Goal: Information Seeking & Learning: Learn about a topic

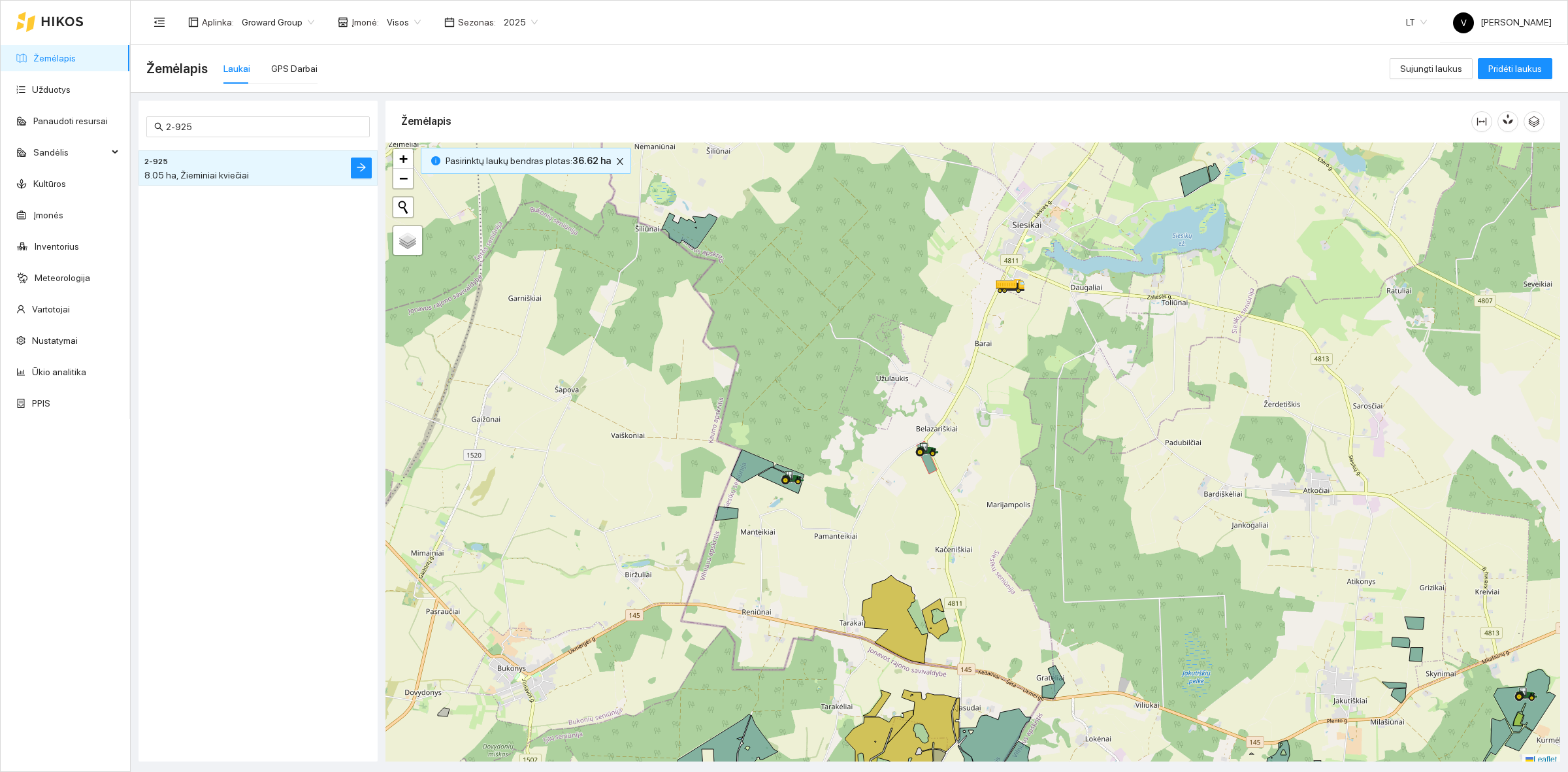
scroll to position [4, 0]
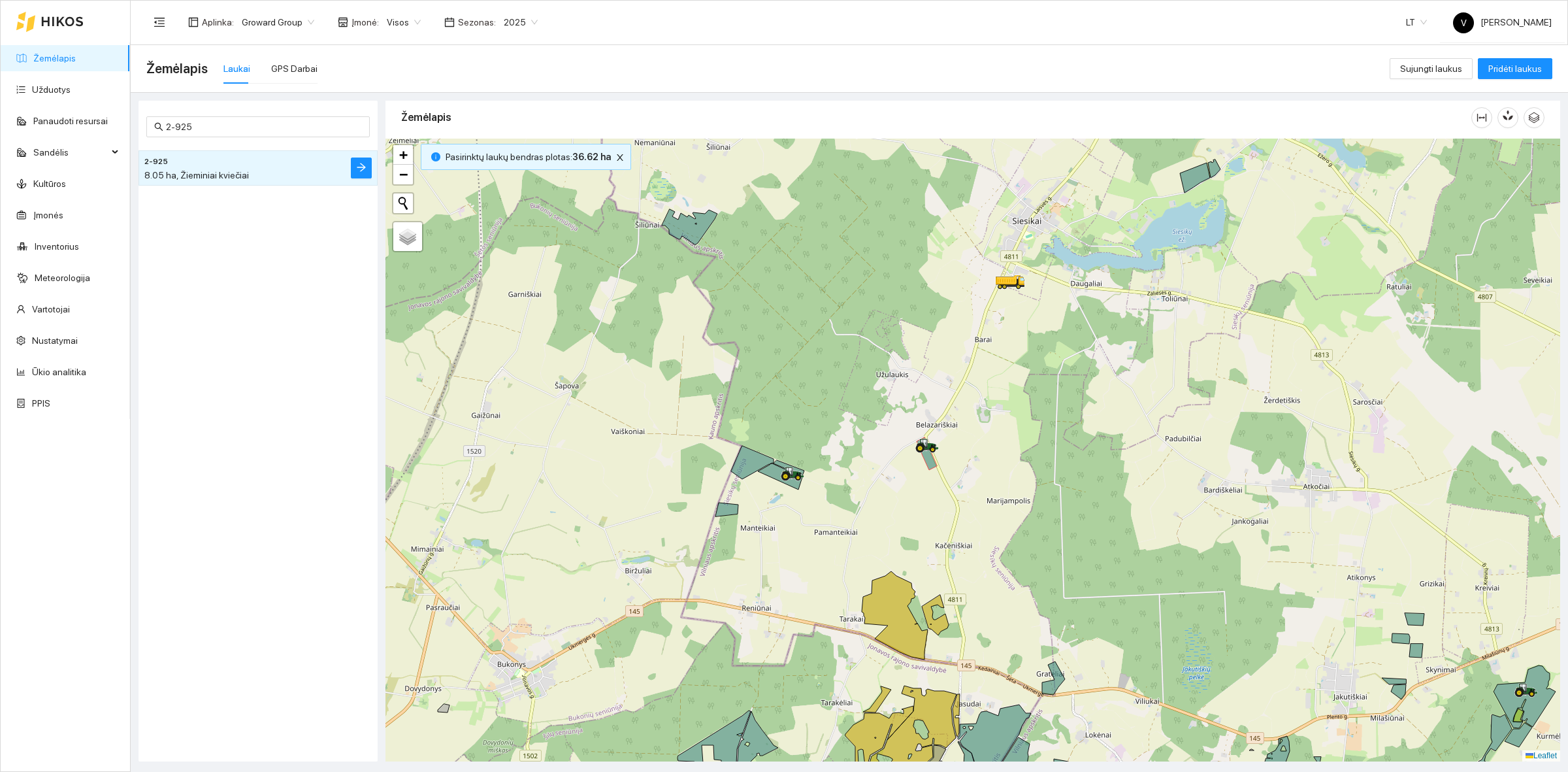
click at [75, 63] on link "Žemėlapis" at bounding box center [55, 58] width 43 height 11
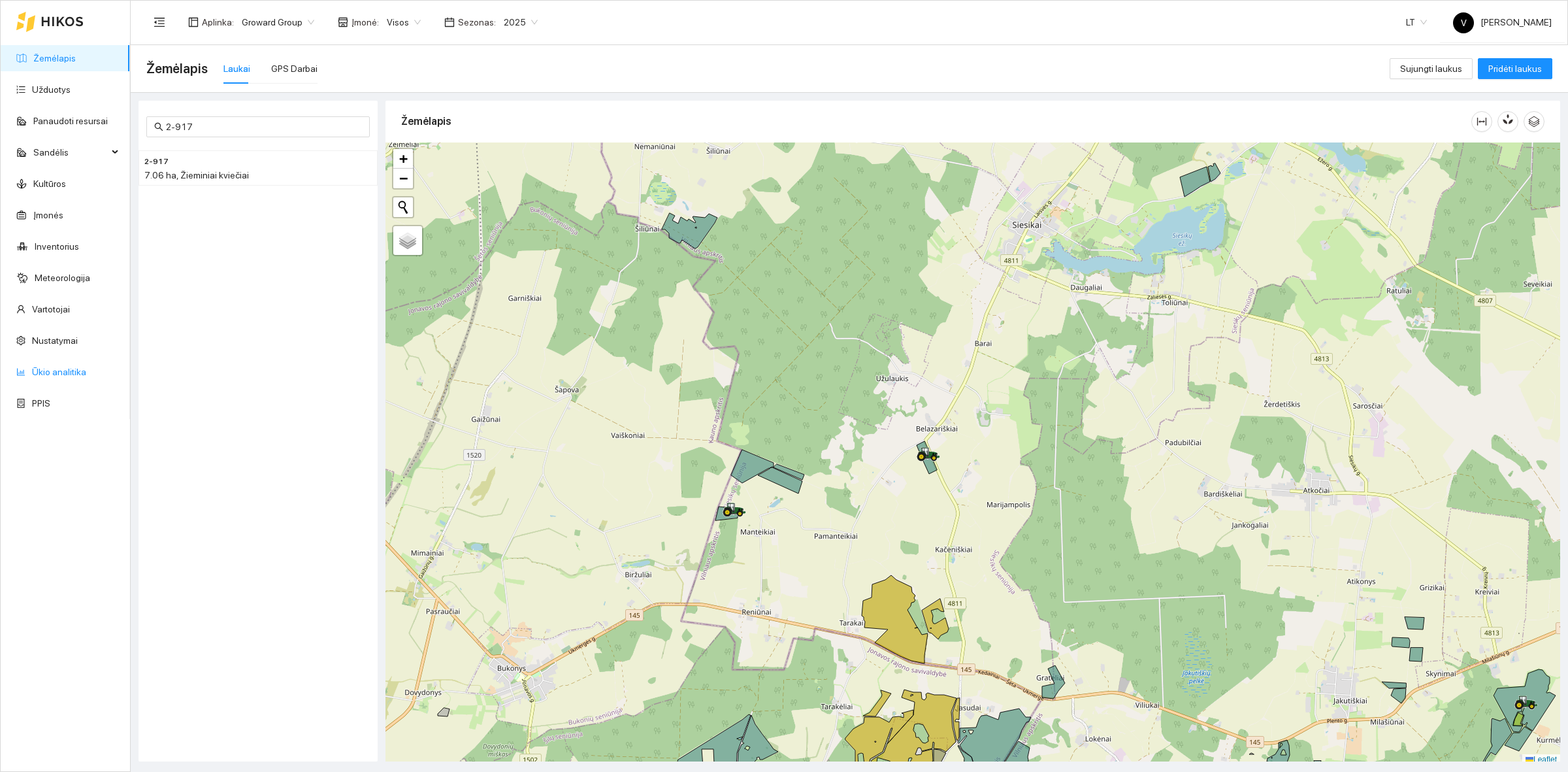
click at [63, 375] on link "Ūkio analitika" at bounding box center [59, 372] width 54 height 11
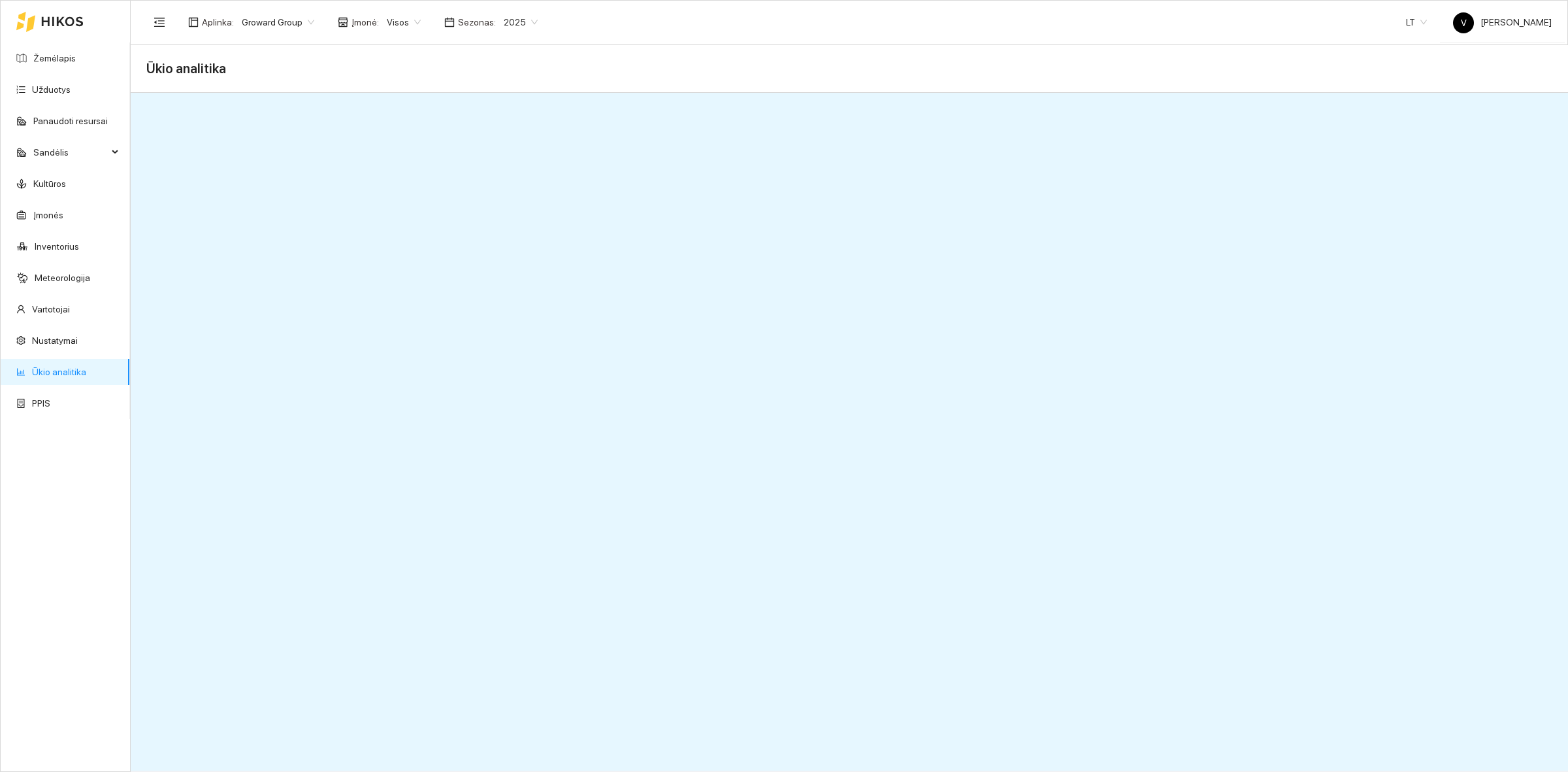
click at [393, 24] on span "Visos" at bounding box center [404, 22] width 34 height 20
click at [451, 112] on div "ŽŪB "VG Ausieniškės" Jonava" at bounding box center [449, 110] width 134 height 14
drag, startPoint x: 86, startPoint y: 370, endPoint x: 92, endPoint y: 366, distance: 7.2
click at [86, 370] on link "Ūkio analitika" at bounding box center [59, 372] width 54 height 11
click at [430, 20] on span "ŽŪB "VG Ausieniškės" Jonava" at bounding box center [455, 22] width 135 height 20
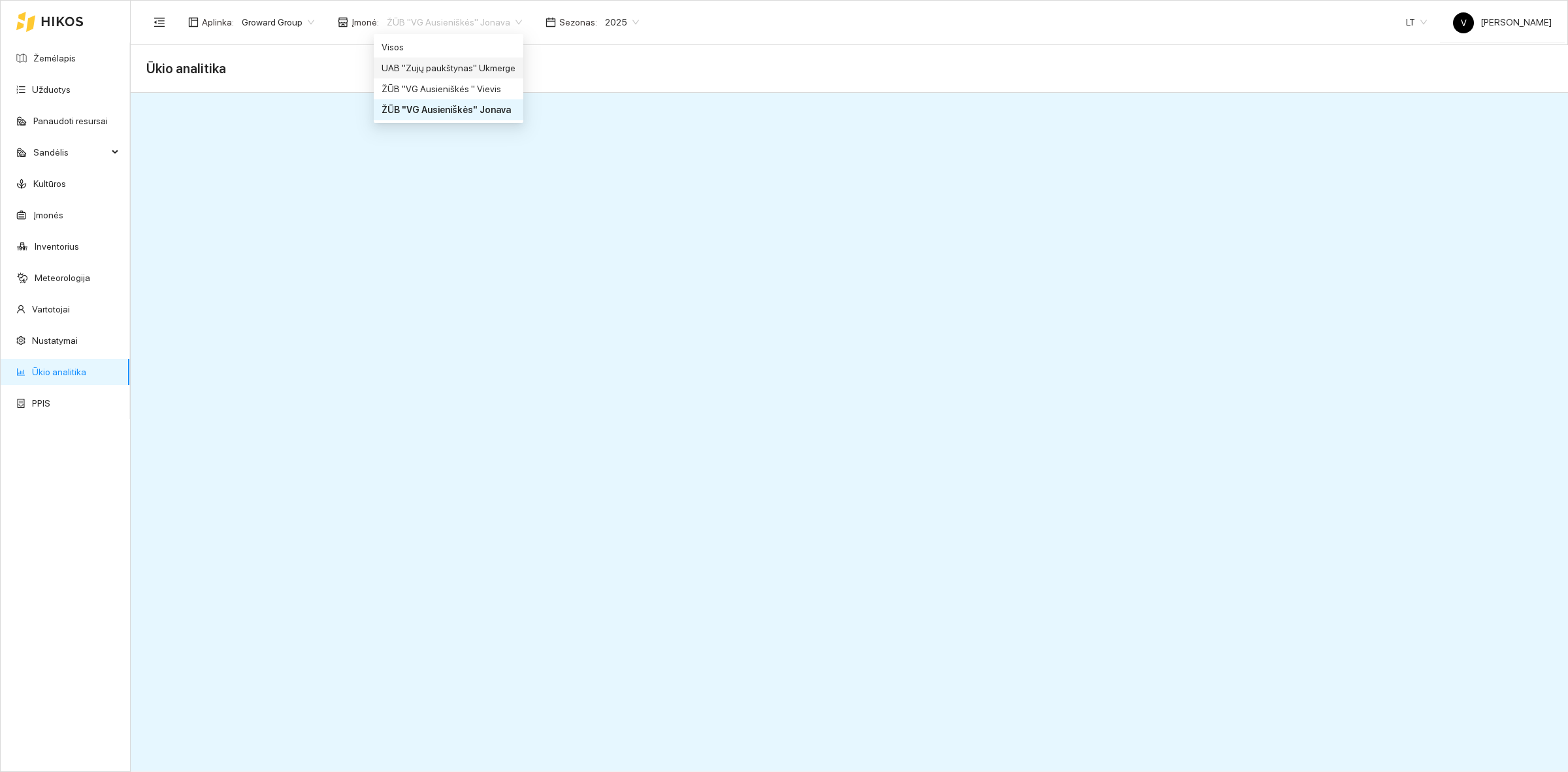
click at [487, 67] on div "UAB "Zujų paukštynas" Ukmerge" at bounding box center [449, 68] width 134 height 14
click at [70, 377] on link "Ūkio analitika" at bounding box center [59, 372] width 54 height 11
